Goal: Find specific page/section: Find specific page/section

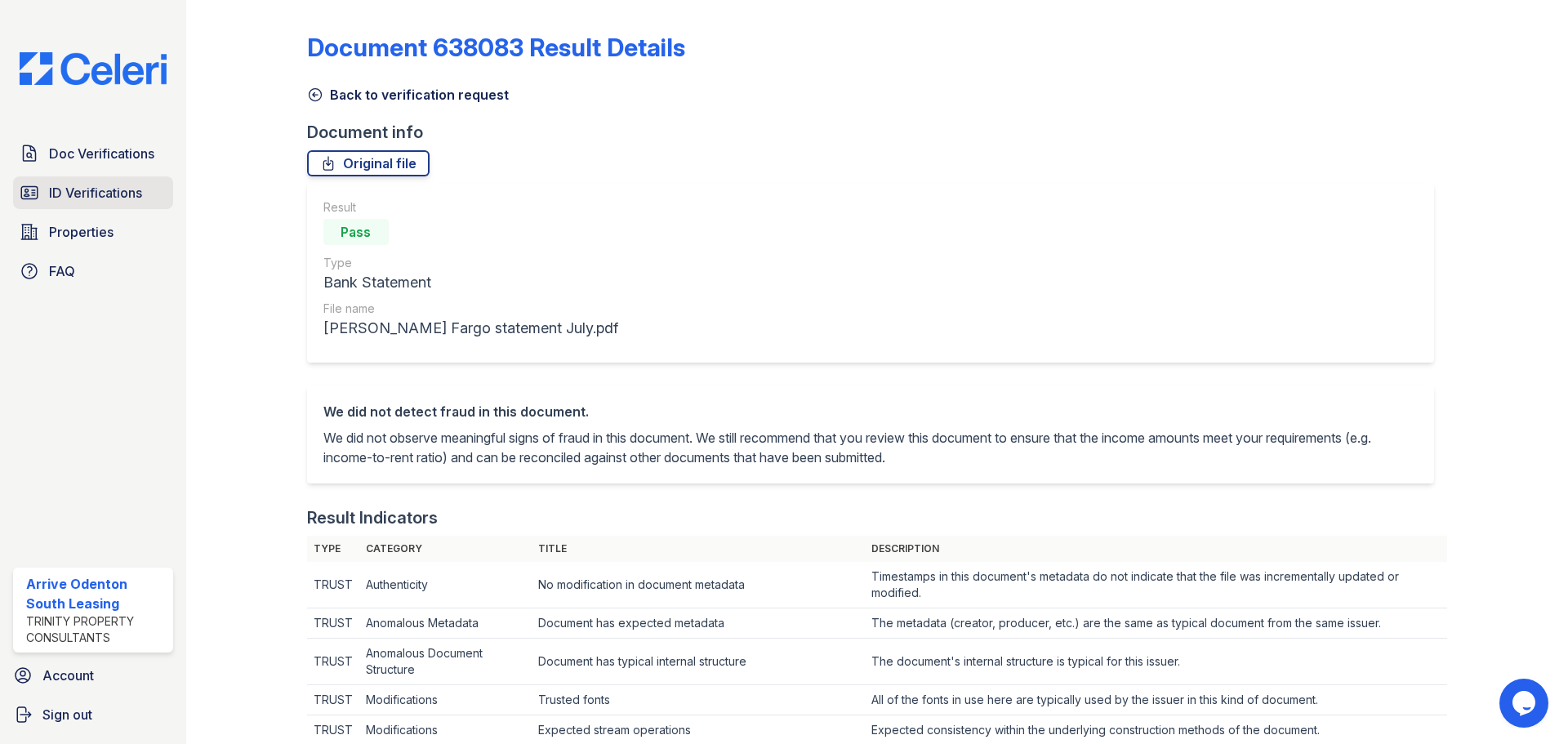
click at [78, 180] on link "ID Verifications" at bounding box center [93, 192] width 160 height 33
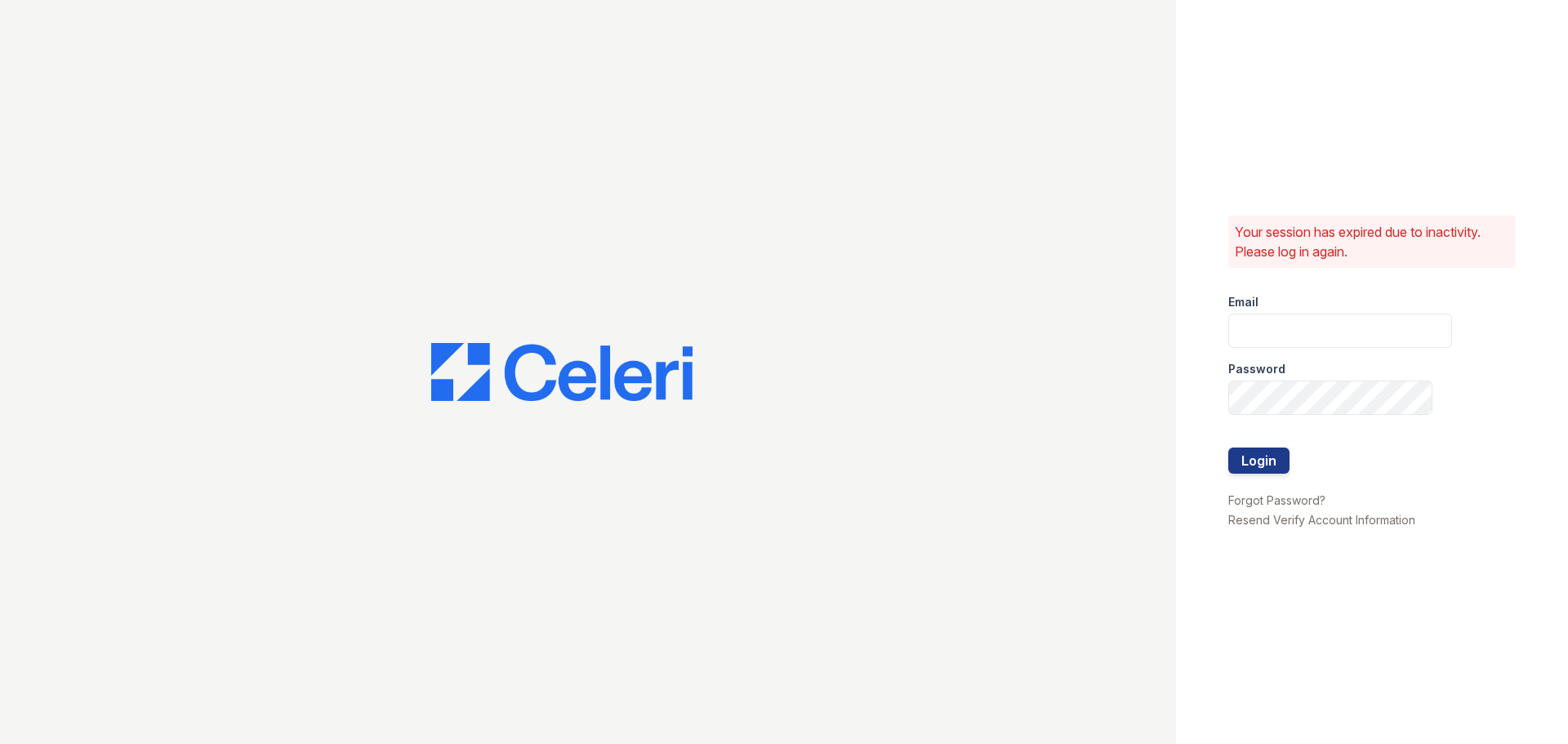
type input "arriveodentonsouth@trinity-pm.com"
click at [1281, 458] on button "Login" at bounding box center [1258, 460] width 61 height 26
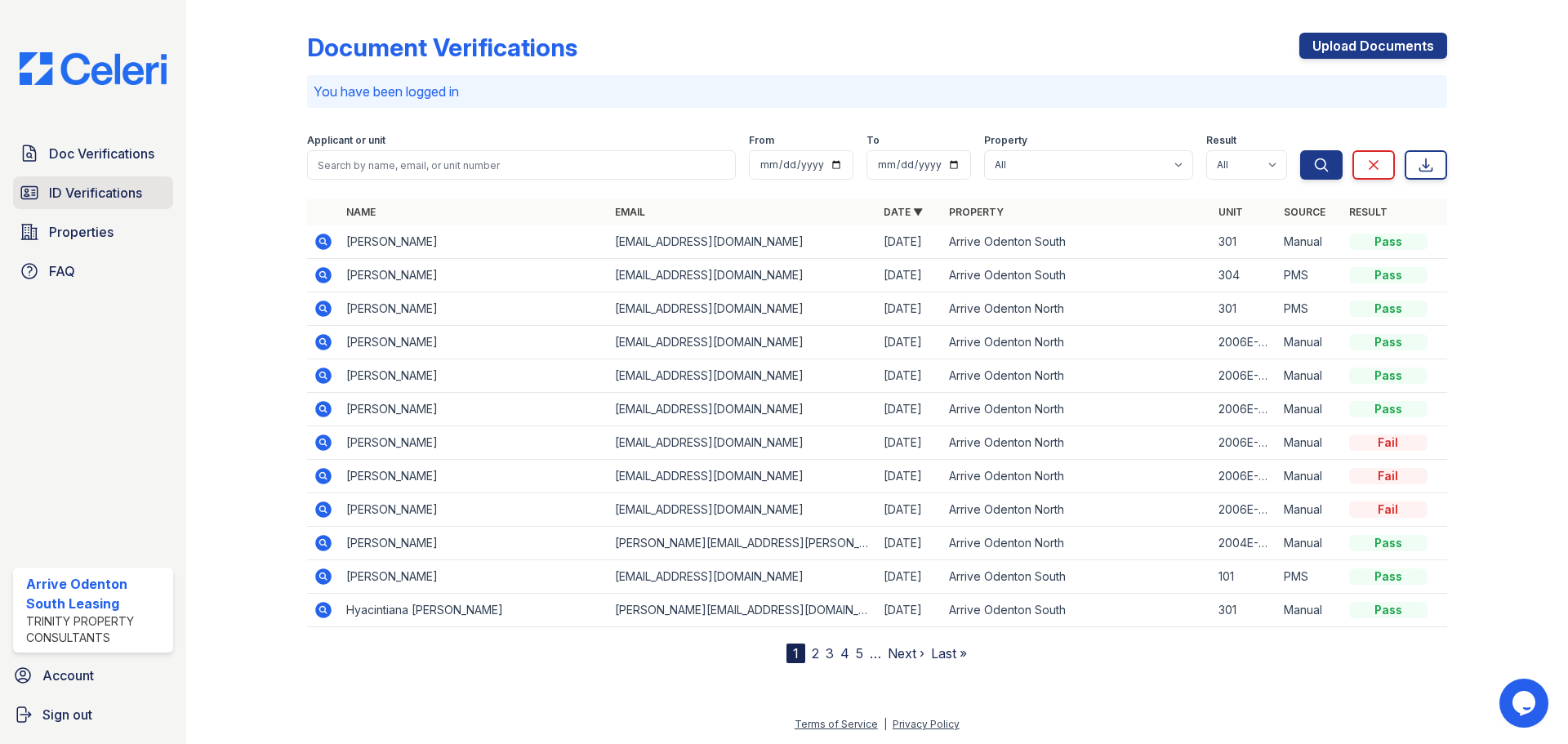
click at [116, 190] on span "ID Verifications" at bounding box center [96, 192] width 93 height 19
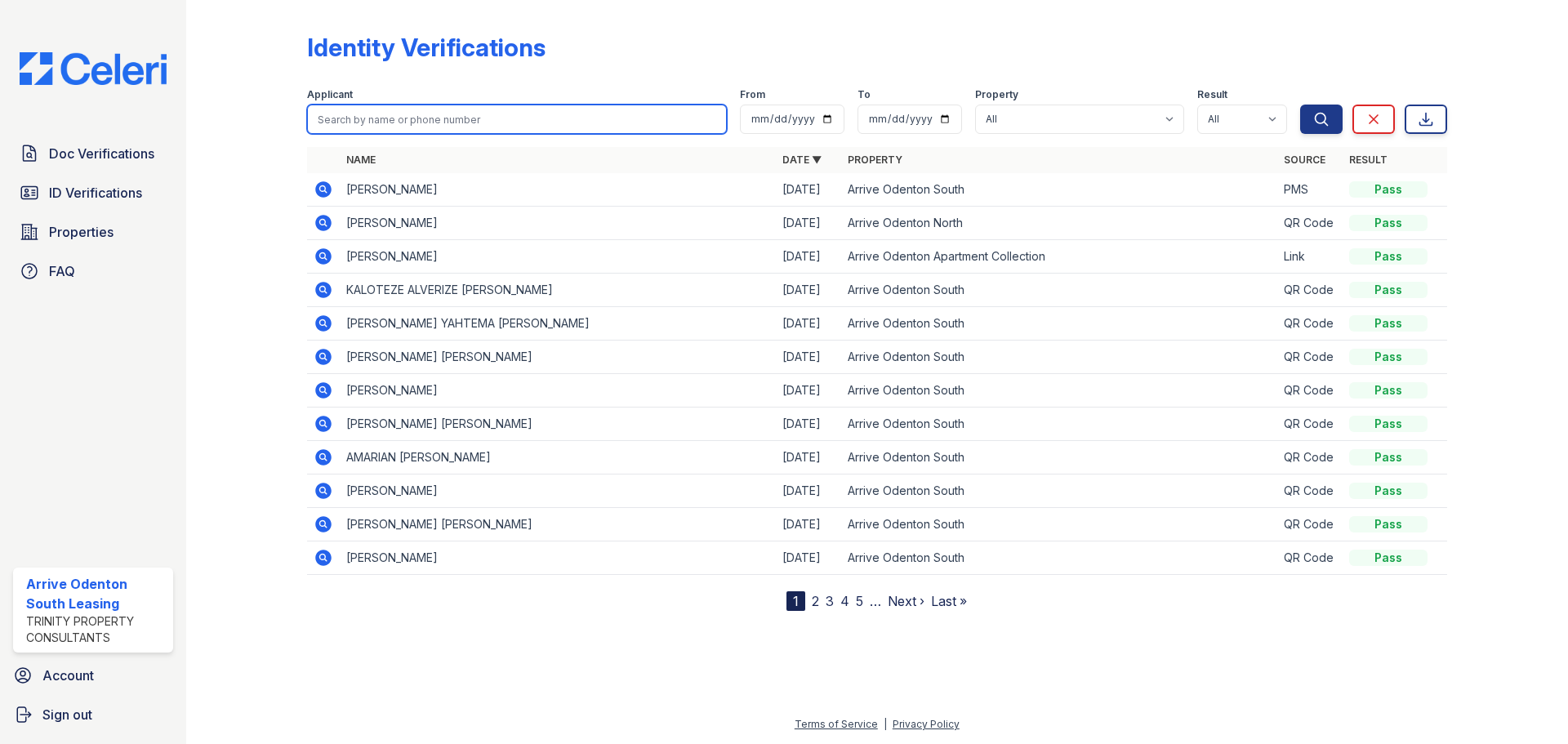
click at [412, 116] on input "search" at bounding box center [516, 118] width 420 height 29
type input "[PERSON_NAME]"
click at [1300, 104] on button "Search" at bounding box center [1321, 118] width 43 height 29
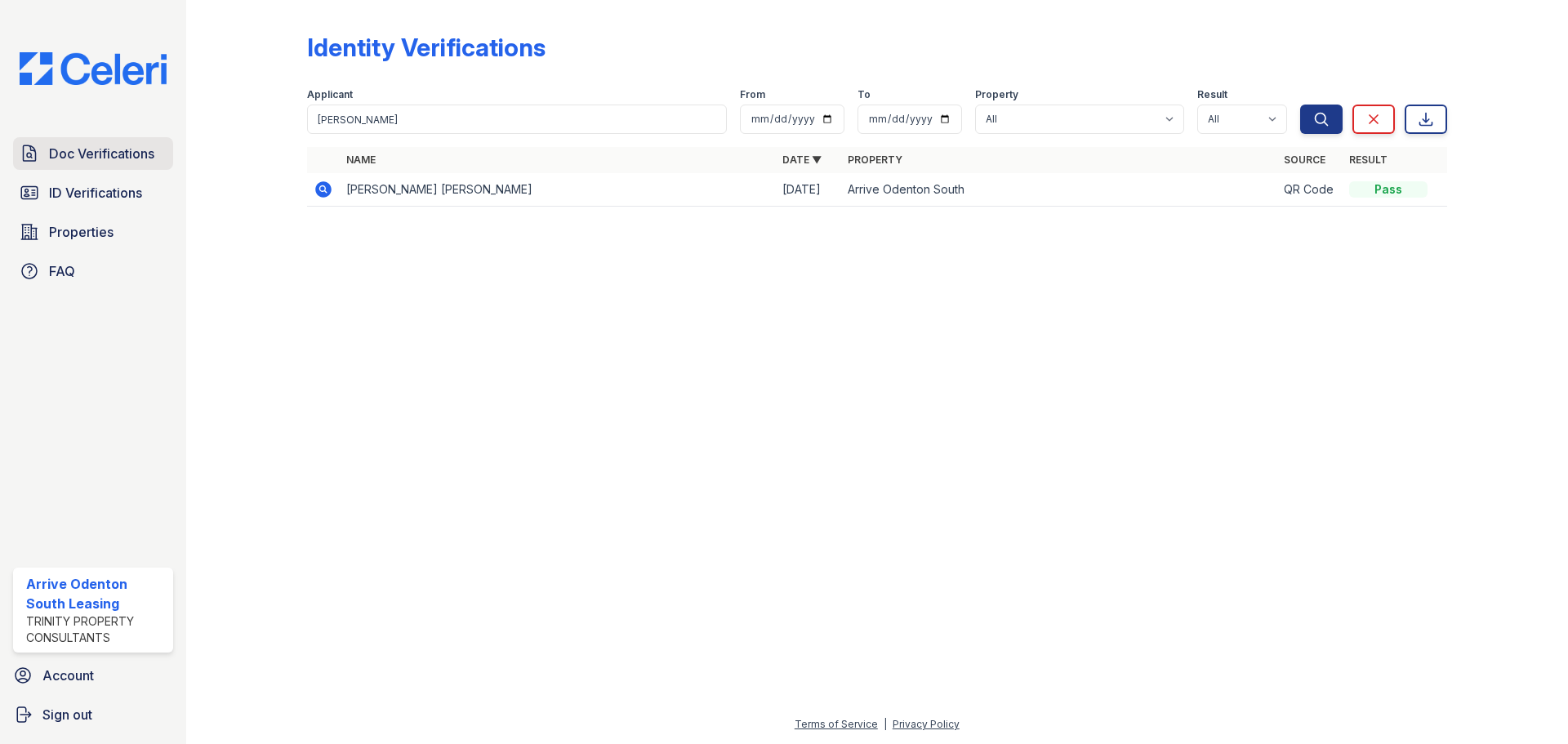
click at [100, 139] on link "Doc Verifications" at bounding box center [93, 153] width 160 height 33
